Goal: Information Seeking & Learning: Learn about a topic

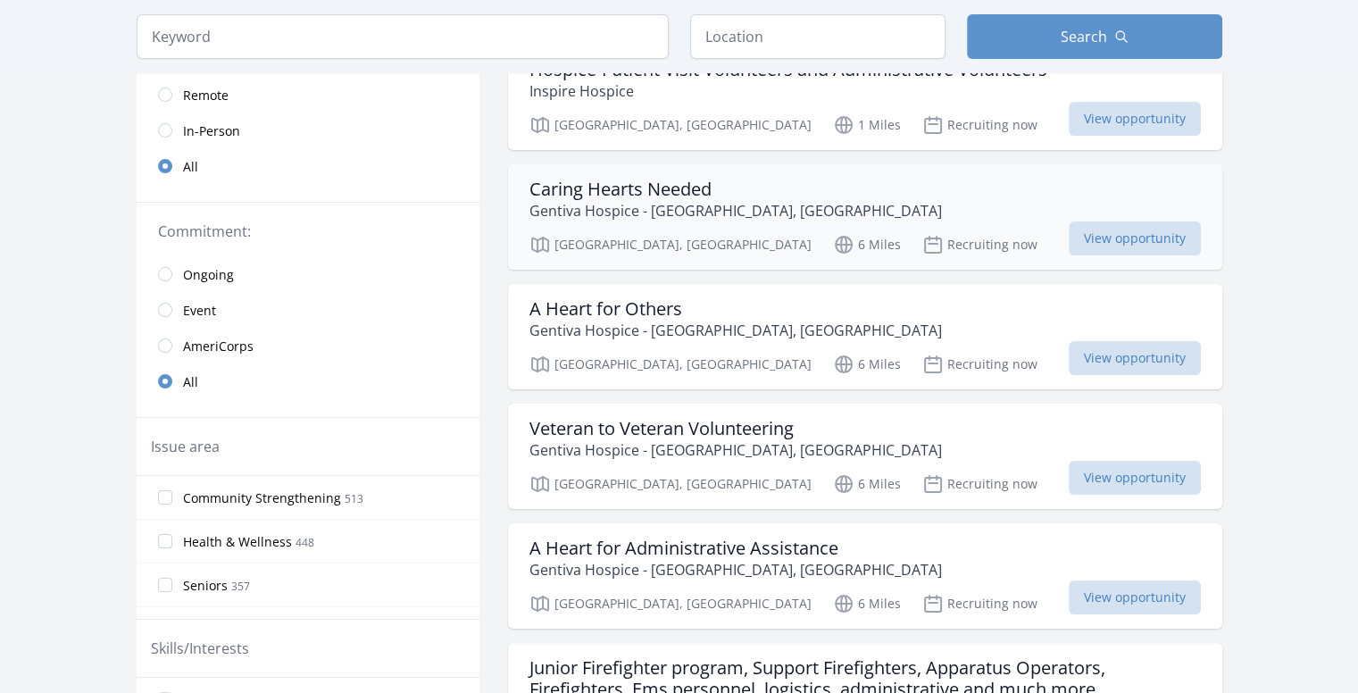
scroll to position [216, 0]
click at [807, 558] on h3 "A Heart for Administrative Assistance" at bounding box center [735, 548] width 413 height 21
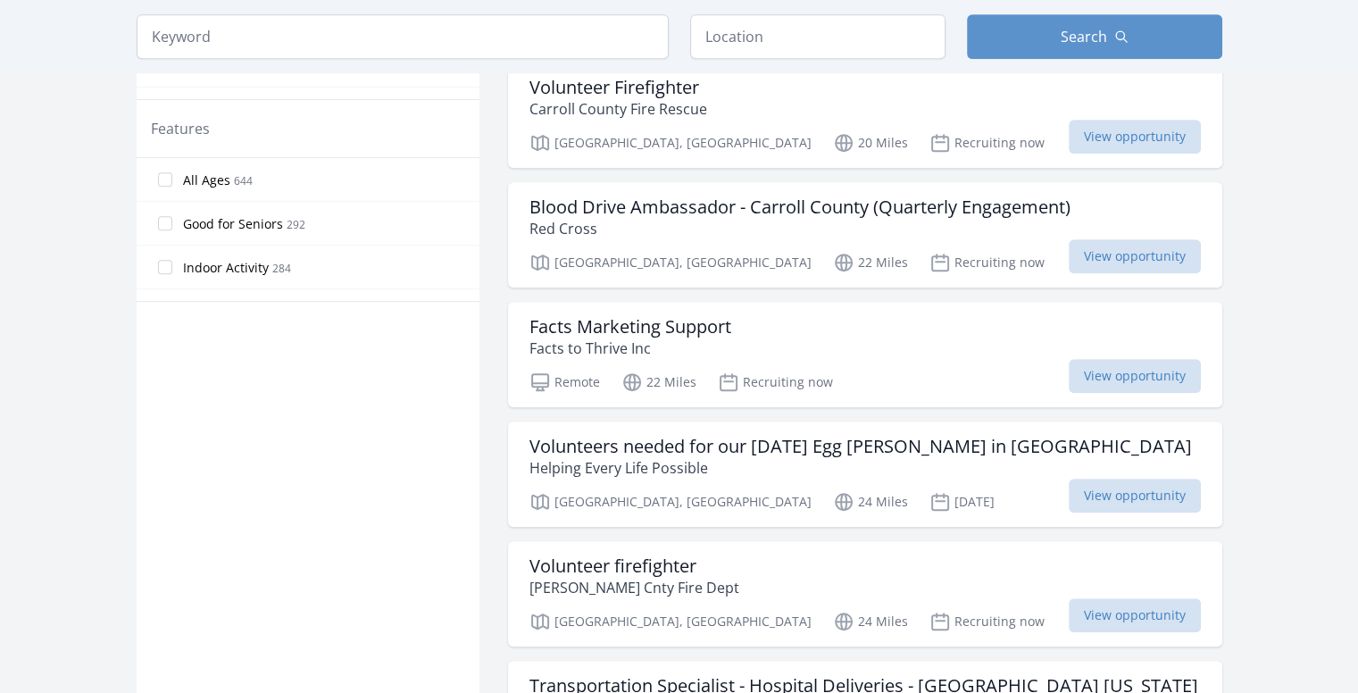
scroll to position [938, 0]
click at [666, 358] on div "Facts Marketing Support Facts to Thrive Inc Remote 22 Miles Recruiting now View…" at bounding box center [865, 355] width 714 height 105
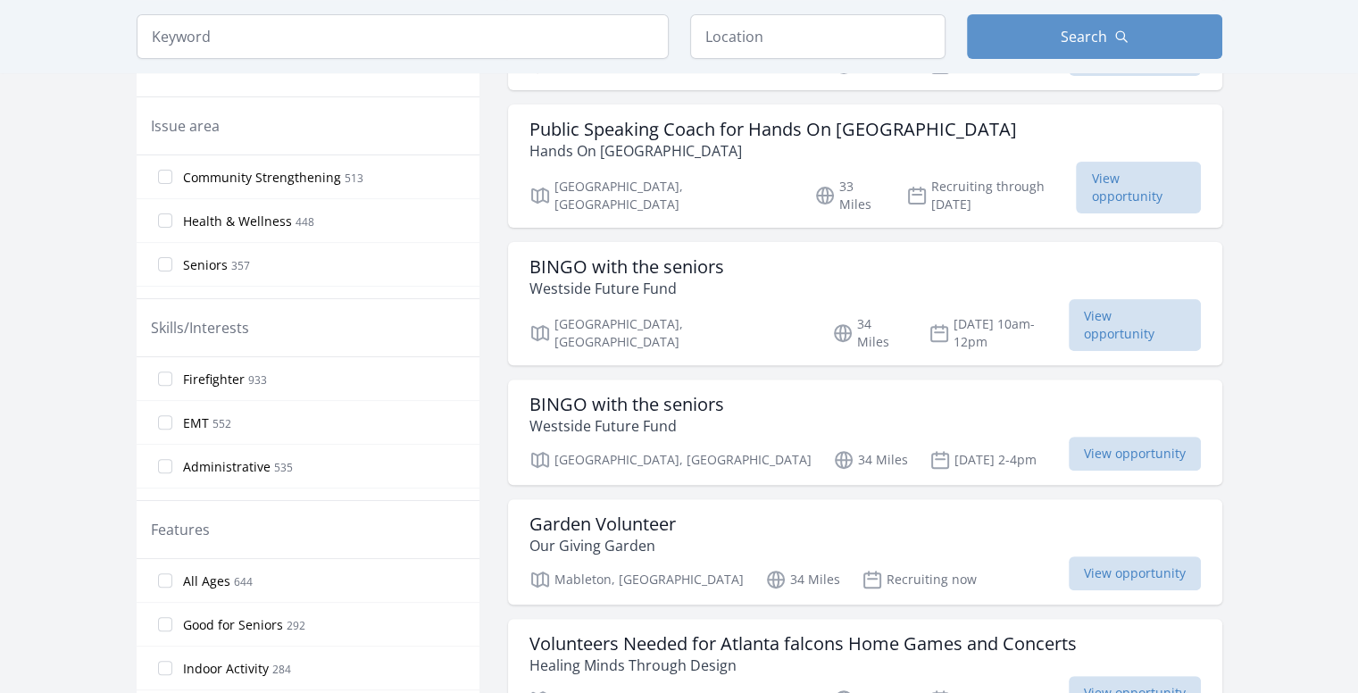
scroll to position [468, 0]
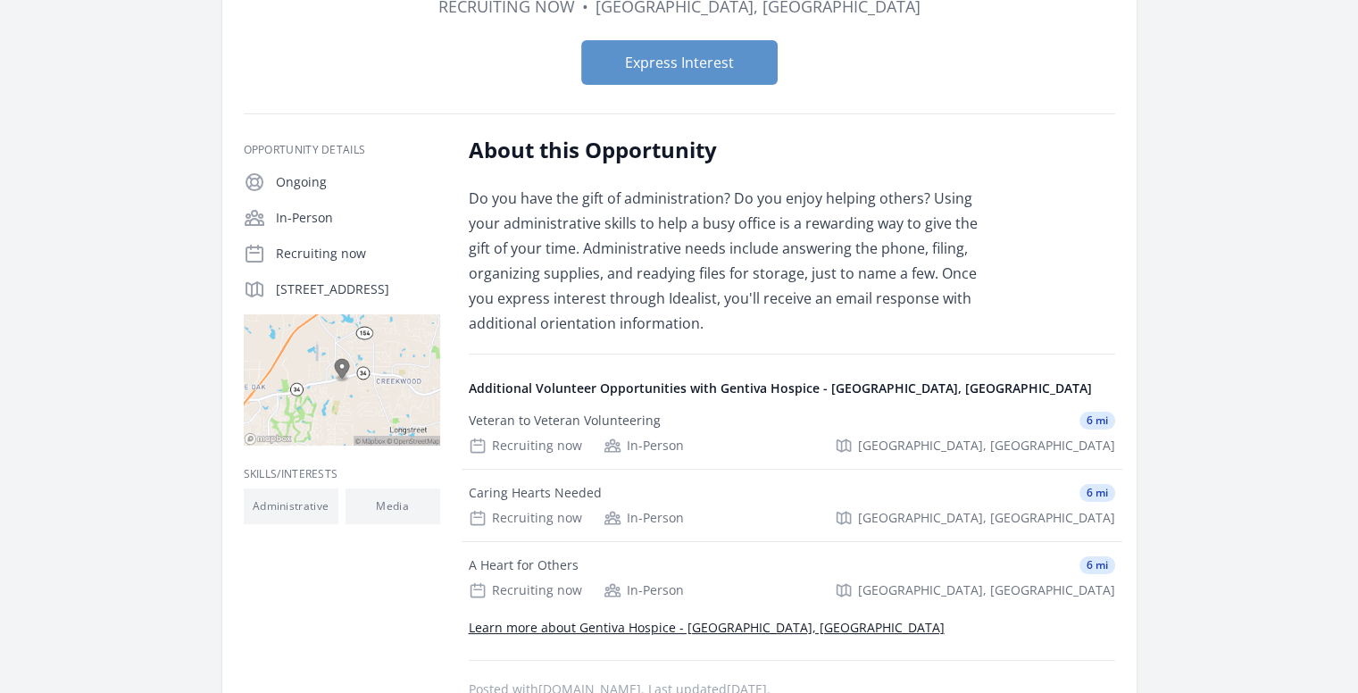
scroll to position [189, 0]
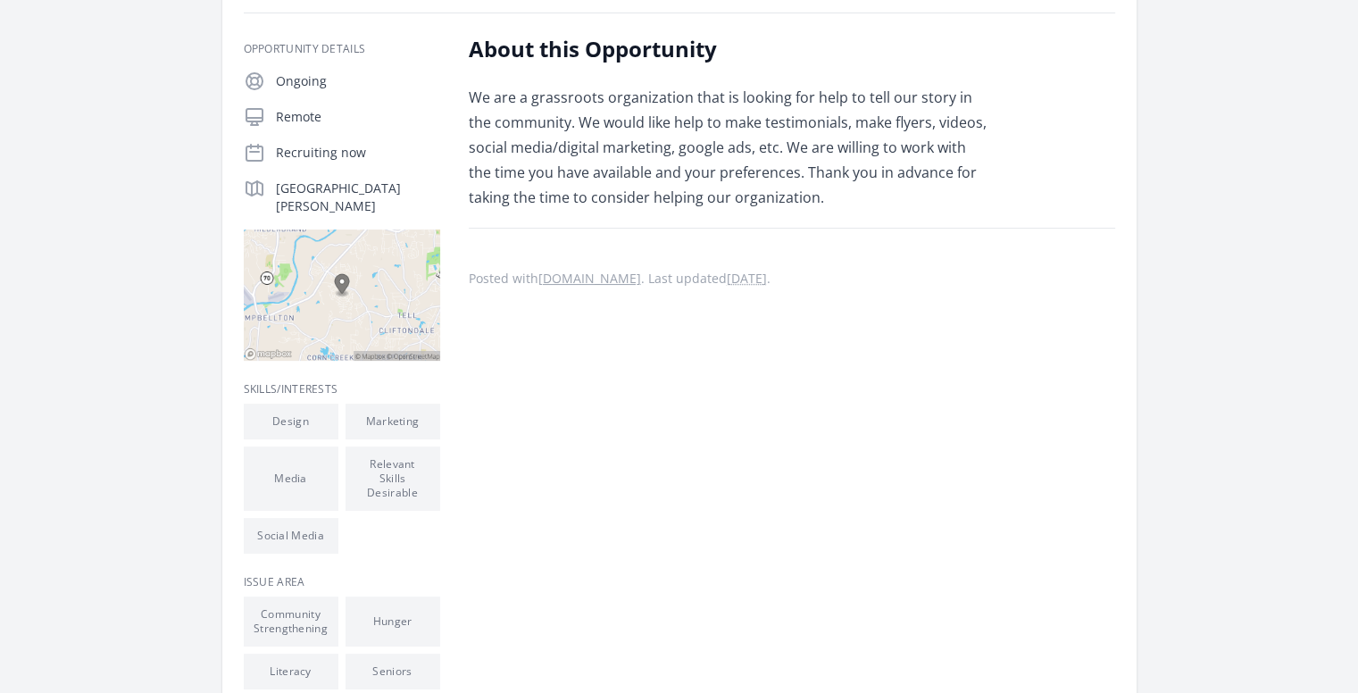
scroll to position [282, 0]
